Goal: Task Accomplishment & Management: Use online tool/utility

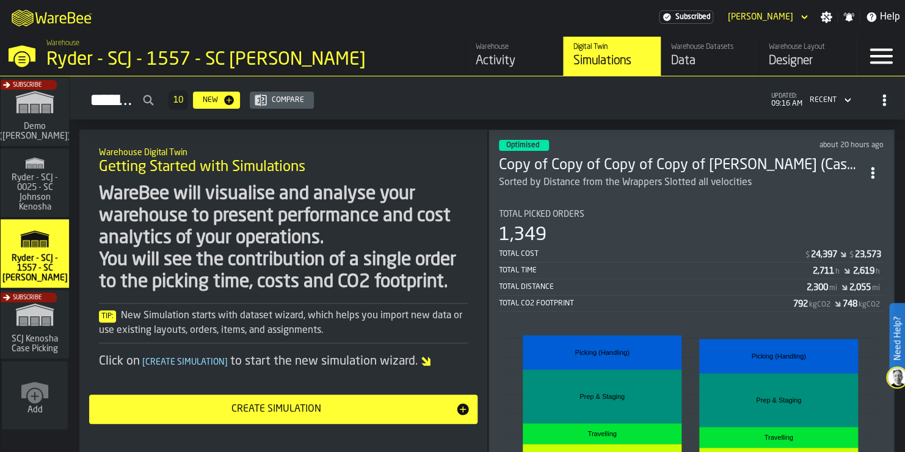
click at [649, 193] on div "Optimised about 20 hours ago Copy of Copy of Copy of Copy of [PERSON_NAME] test…" at bounding box center [690, 351] width 405 height 444
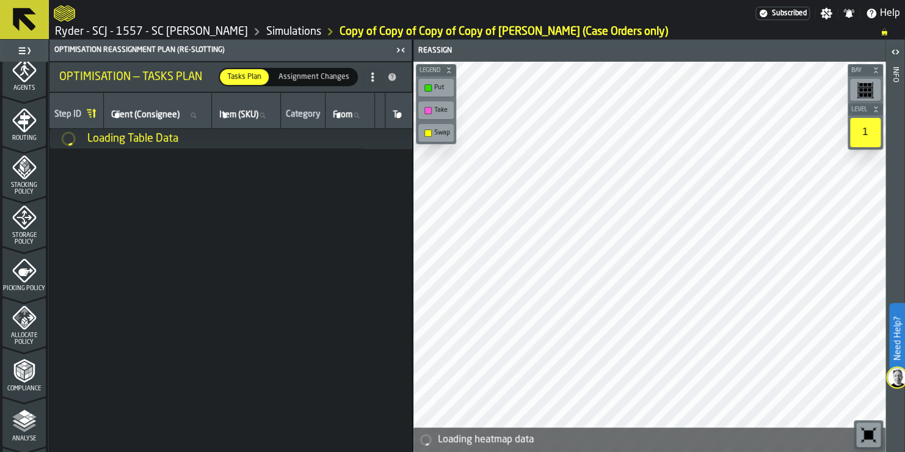
scroll to position [512, 0]
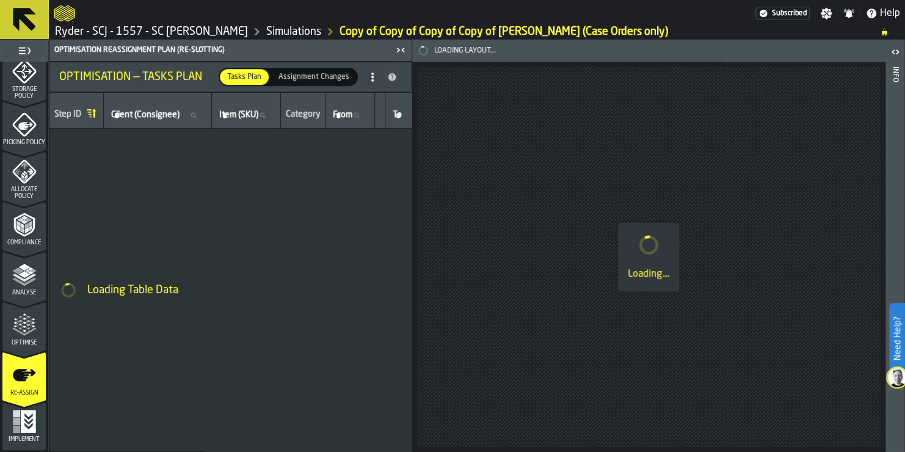
click at [20, 342] on span "Optimise" at bounding box center [23, 342] width 43 height 7
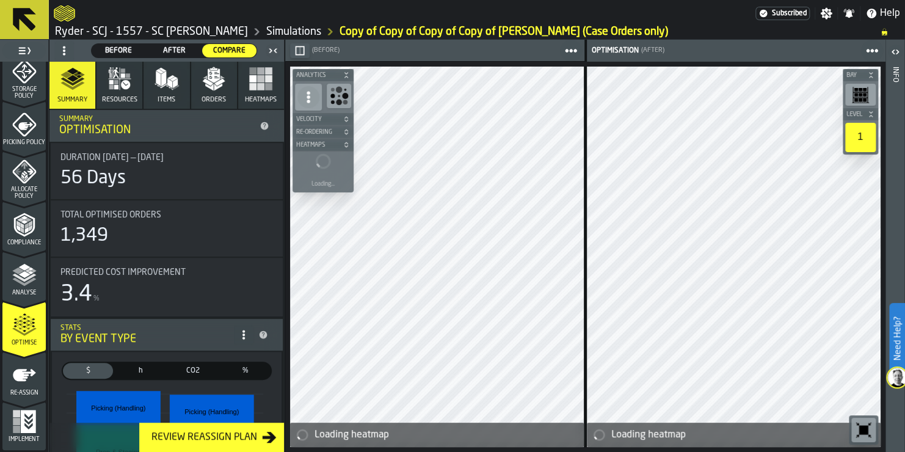
click at [13, 381] on icon "menu Re-assign" at bounding box center [24, 375] width 24 height 24
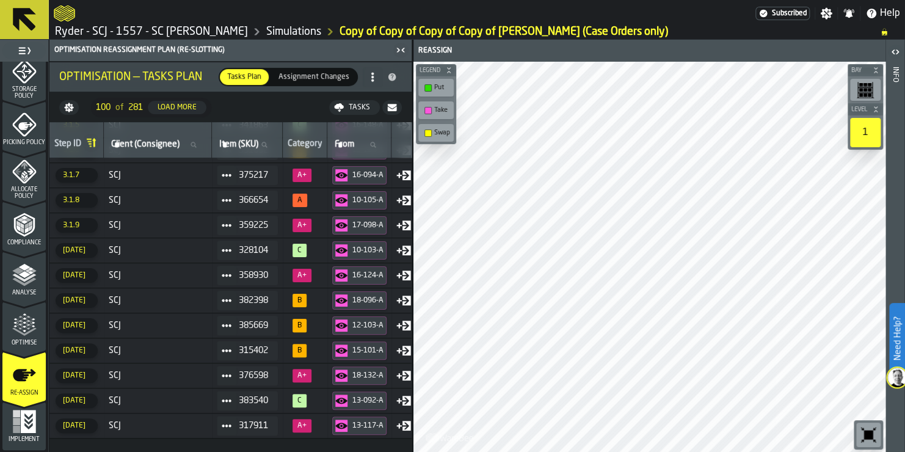
scroll to position [0, 0]
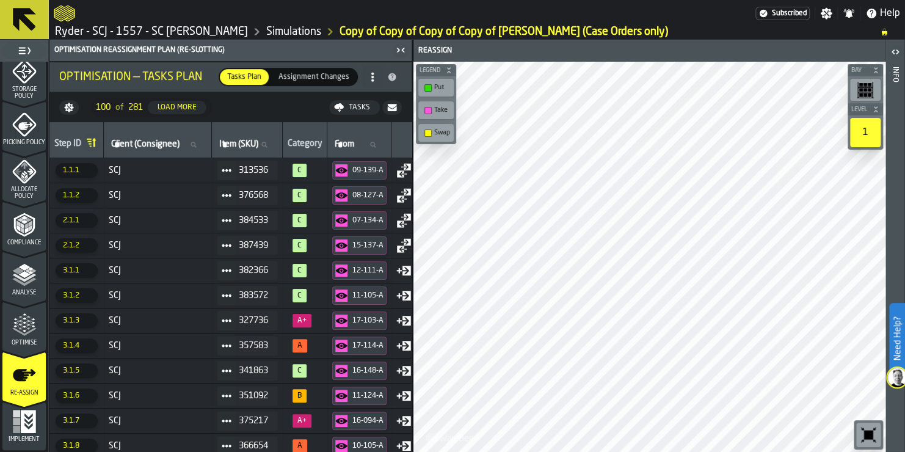
click at [297, 76] on span "Assignment Changes" at bounding box center [313, 76] width 81 height 11
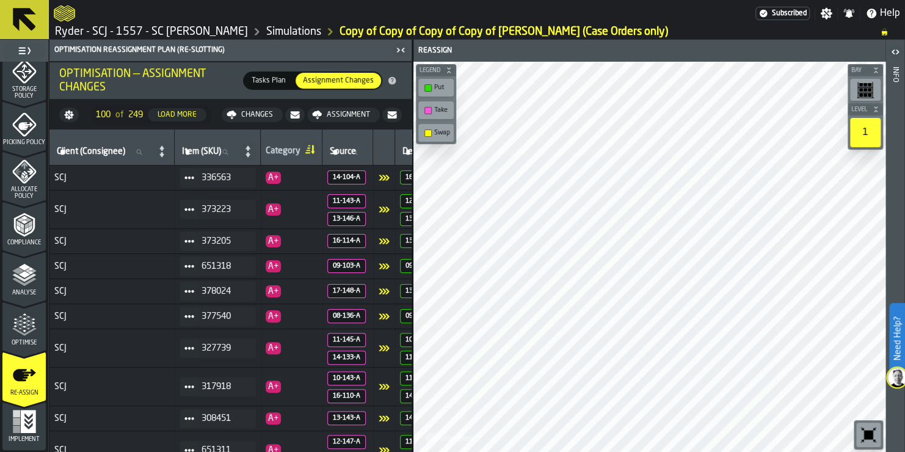
click at [272, 76] on span "Tasks Plan" at bounding box center [269, 80] width 44 height 11
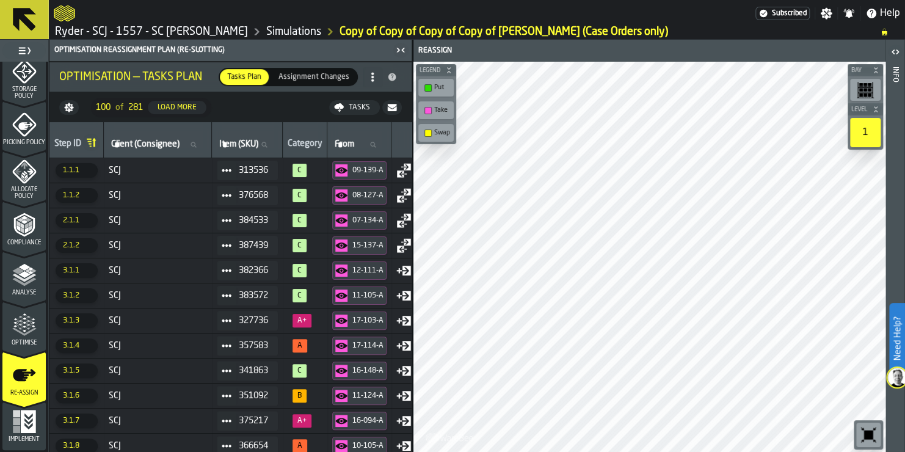
click at [31, 417] on icon "menu Re-assign" at bounding box center [23, 401] width 43 height 48
click at [31, 438] on span "Implement" at bounding box center [23, 439] width 43 height 7
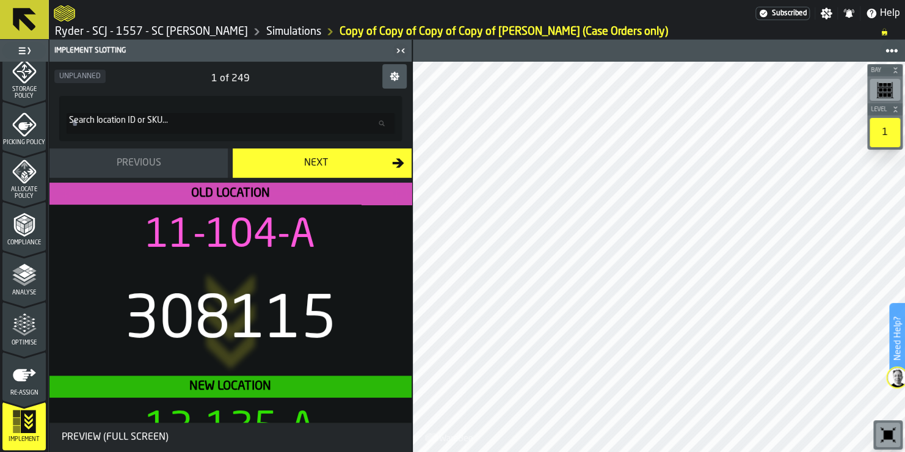
click at [24, 396] on span "Re-assign" at bounding box center [23, 392] width 43 height 7
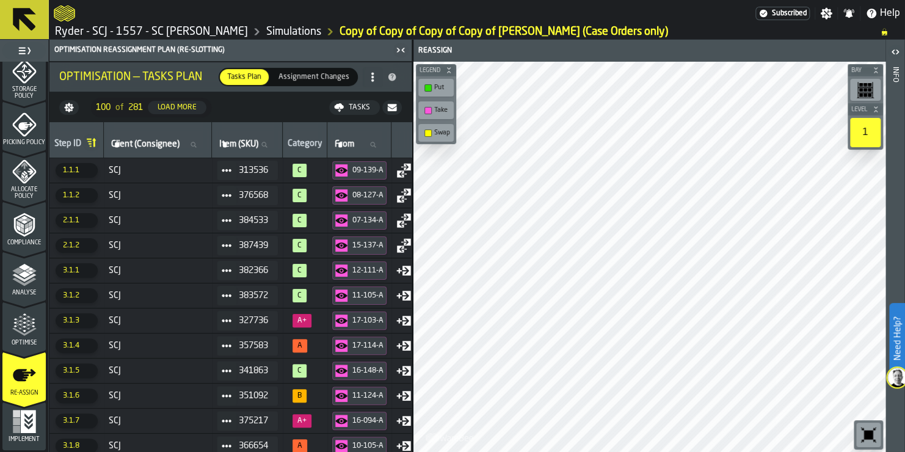
click at [348, 78] on span "Assignment Changes" at bounding box center [313, 76] width 81 height 11
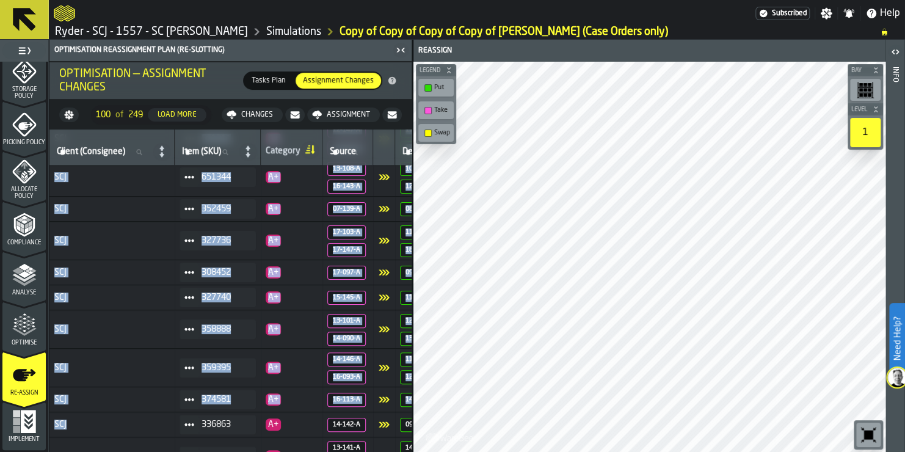
drag, startPoint x: 115, startPoint y: 447, endPoint x: 121, endPoint y: 422, distance: 25.8
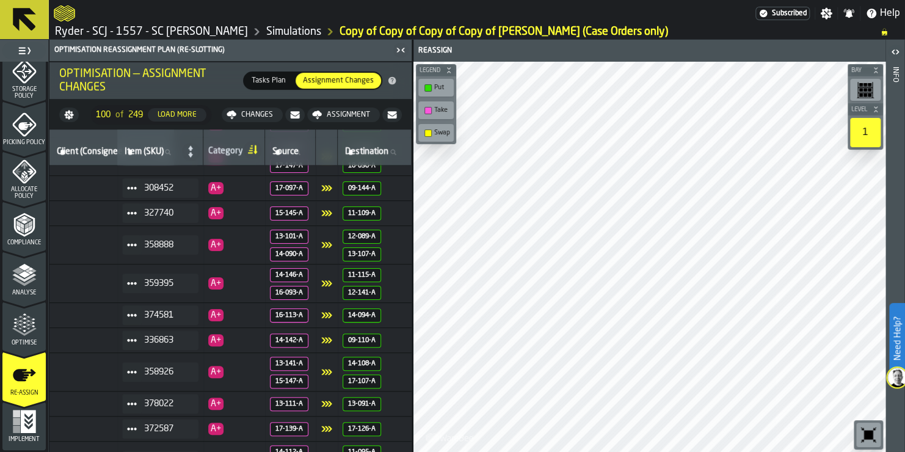
scroll to position [307, 74]
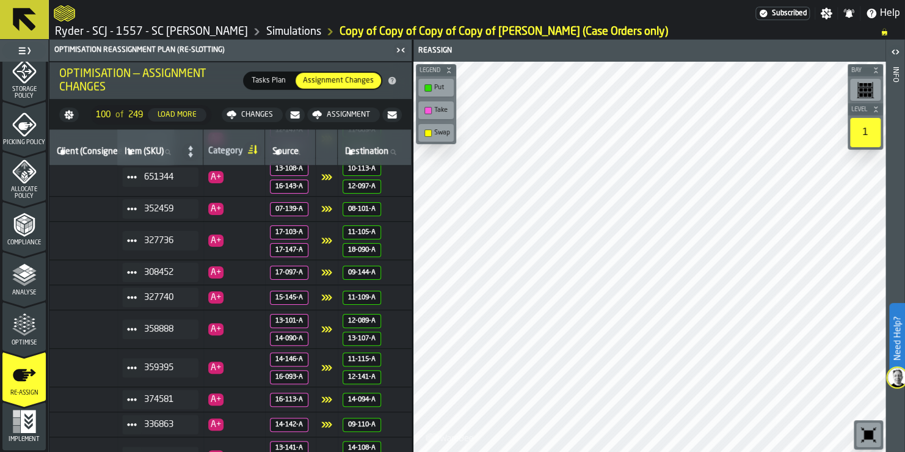
click at [357, 112] on div "Assignment" at bounding box center [348, 114] width 53 height 9
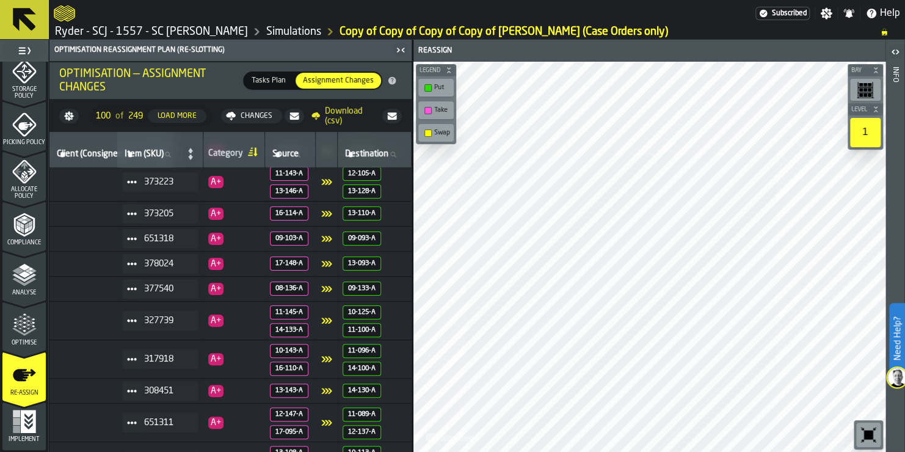
scroll to position [0, 74]
